Goal: Transaction & Acquisition: Purchase product/service

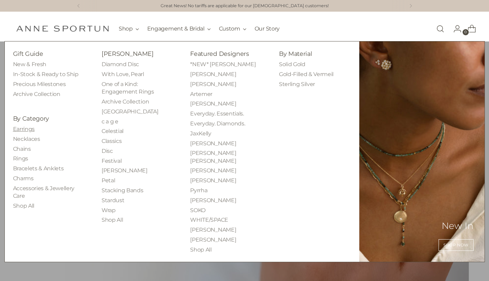
click at [34, 129] on link "Earrings" at bounding box center [24, 129] width 22 height 7
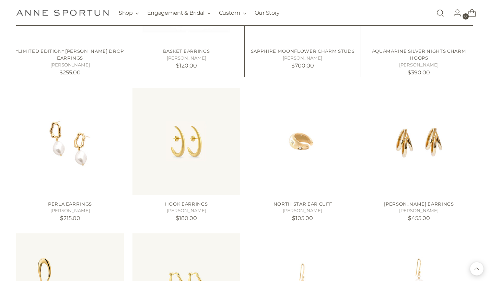
scroll to position [543, 0]
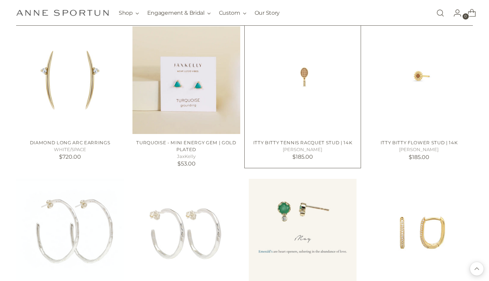
scroll to position [1196, 0]
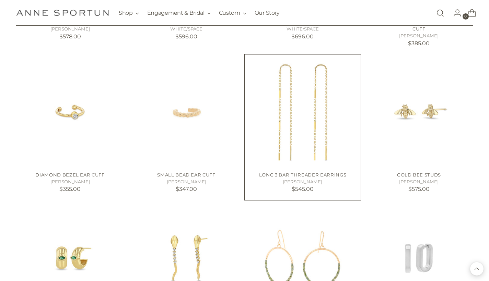
scroll to position [1775, 0]
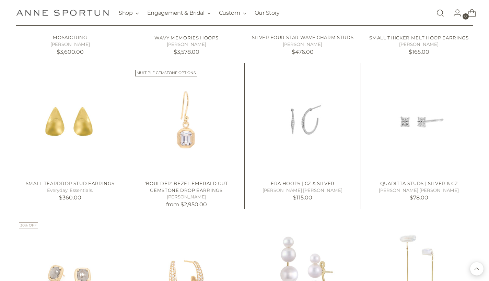
scroll to position [2209, 0]
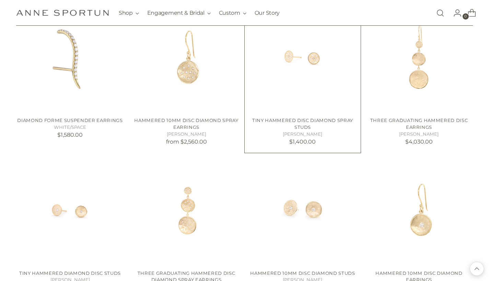
scroll to position [2588, 0]
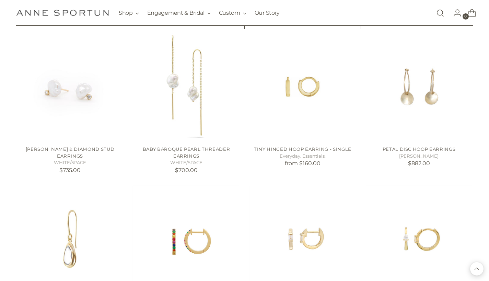
scroll to position [3457, 0]
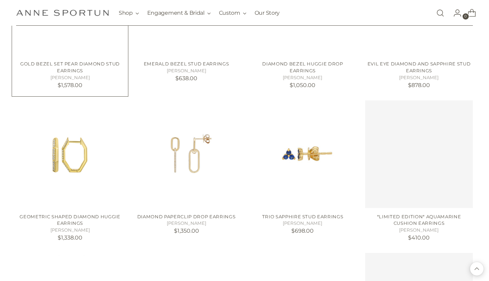
scroll to position [4000, 0]
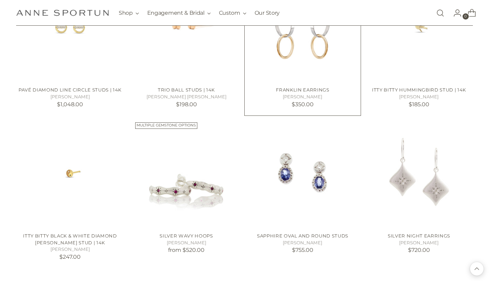
scroll to position [4748, 0]
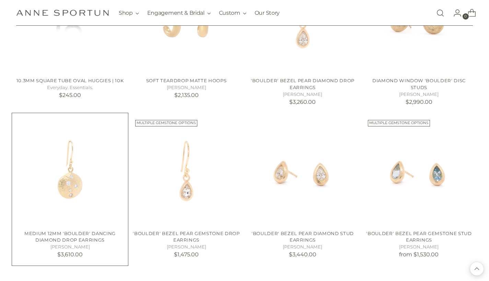
scroll to position [5356, 0]
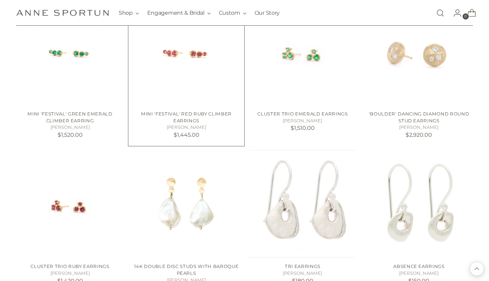
scroll to position [6387, 0]
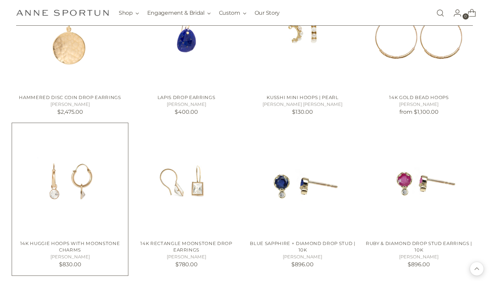
scroll to position [7317, 0]
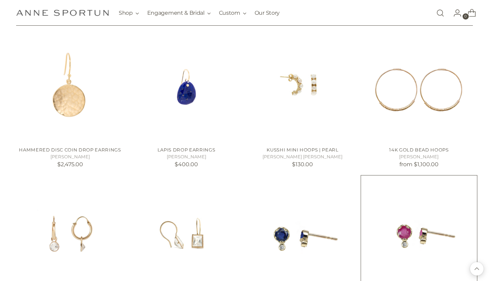
scroll to position [7269, 0]
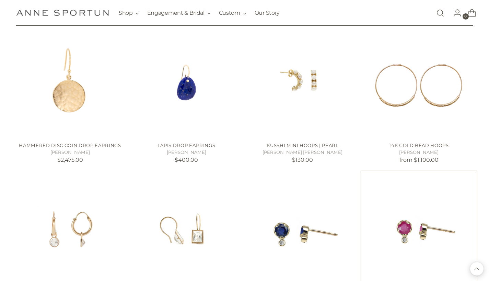
click at [0, 0] on img "Ruby & Diamond Drop Stud Earrings | 10k" at bounding box center [0, 0] width 0 height 0
